Goal: Transaction & Acquisition: Purchase product/service

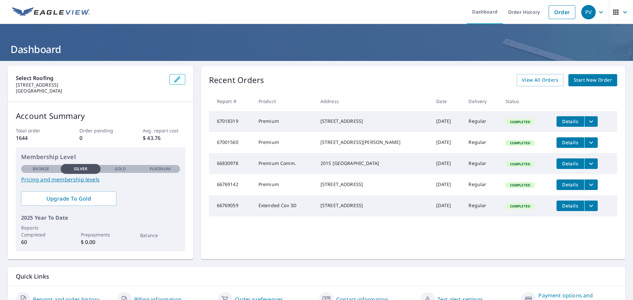
click at [585, 77] on span "Start New Order" at bounding box center [592, 80] width 38 height 8
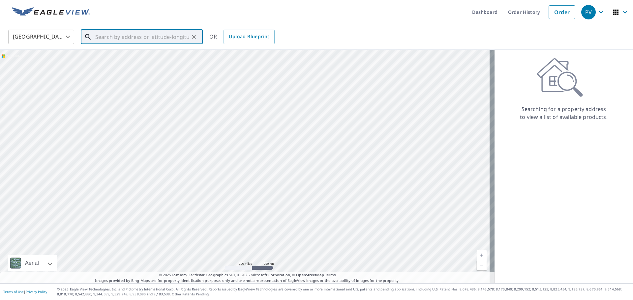
paste input "[STREET_ADDRESS]"
click at [136, 57] on span "[STREET_ADDRESS]" at bounding box center [145, 56] width 103 height 8
type input "[STREET_ADDRESS]"
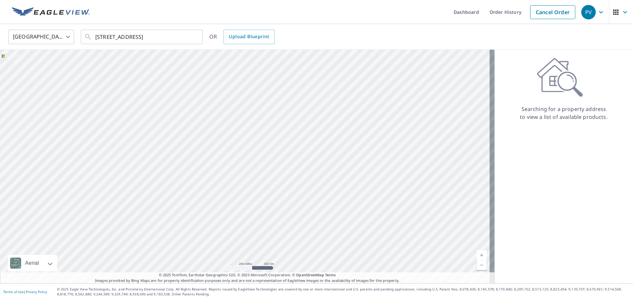
scroll to position [0, 0]
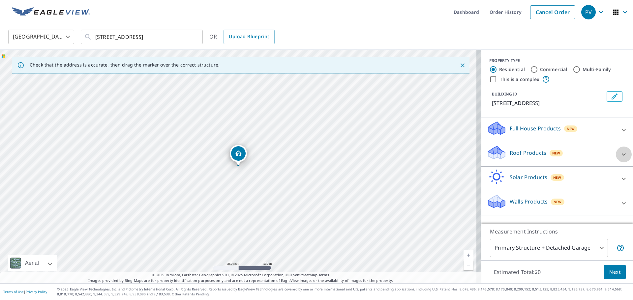
click at [620, 159] on icon at bounding box center [624, 155] width 8 height 8
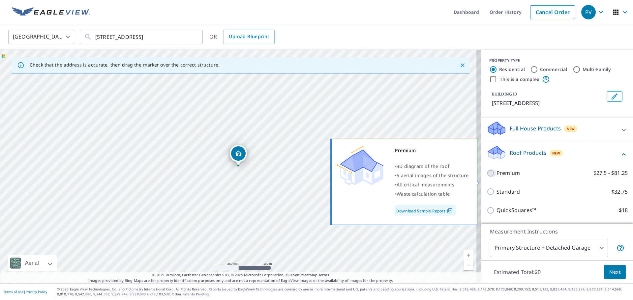
click at [486, 177] on input "Premium $27.5 - $81.25" at bounding box center [491, 173] width 10 height 8
checkbox input "true"
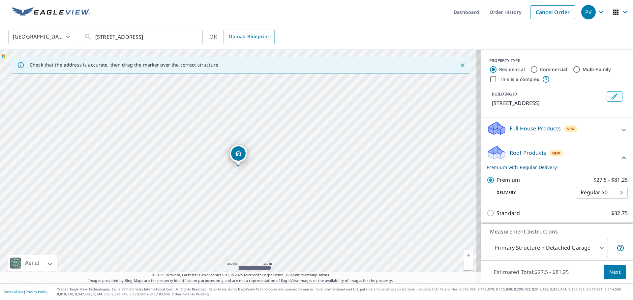
click at [609, 274] on span "Next" at bounding box center [614, 272] width 11 height 8
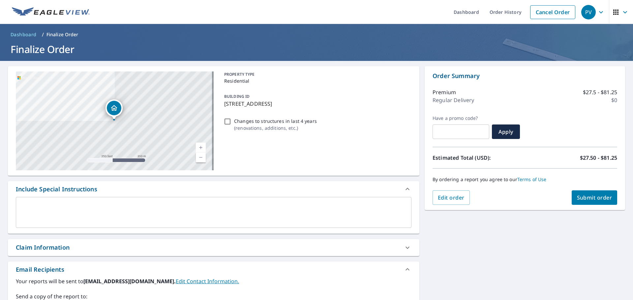
scroll to position [99, 0]
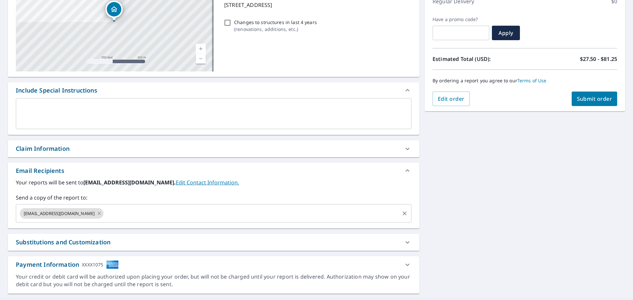
click at [97, 216] on icon at bounding box center [99, 213] width 5 height 7
checkbox input "true"
click at [34, 210] on input "text" at bounding box center [209, 213] width 380 height 13
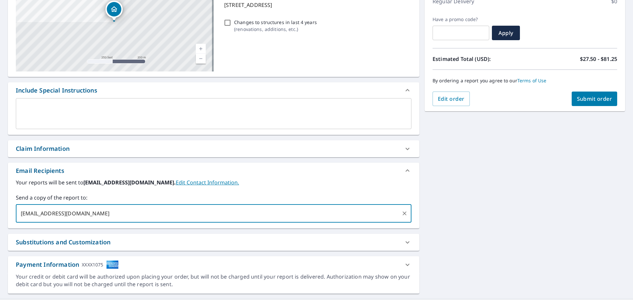
type input "[EMAIL_ADDRESS][DOMAIN_NAME]"
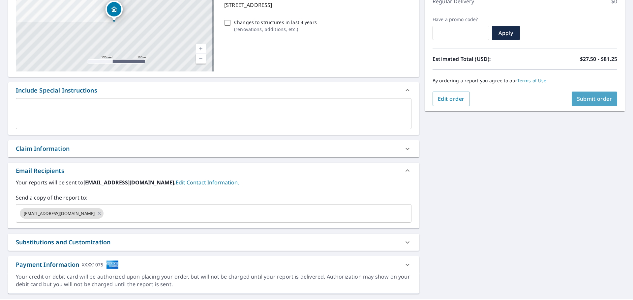
click at [580, 102] on span "Submit order" at bounding box center [594, 98] width 35 height 7
checkbox input "true"
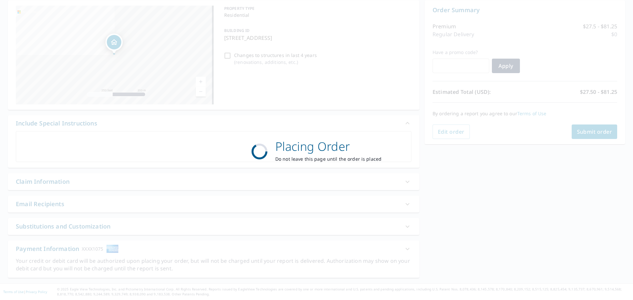
scroll to position [66, 0]
